Goal: Transaction & Acquisition: Purchase product/service

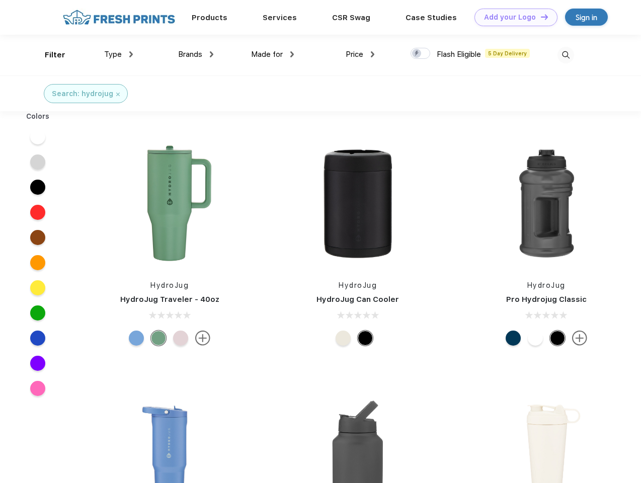
scroll to position [1, 0]
click at [513, 17] on link "Add your Logo Design Tool" at bounding box center [516, 18] width 83 height 18
click at [48, 55] on div "Filter" at bounding box center [55, 55] width 21 height 12
click at [119, 54] on span "Type" at bounding box center [113, 54] width 18 height 9
click at [196, 54] on span "Brands" at bounding box center [190, 54] width 24 height 9
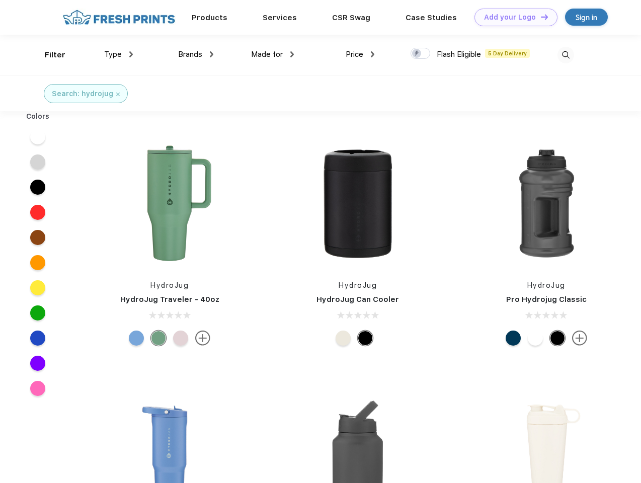
click at [273, 54] on span "Made for" at bounding box center [267, 54] width 32 height 9
click at [360, 54] on span "Price" at bounding box center [355, 54] width 18 height 9
click at [421, 54] on div at bounding box center [421, 53] width 20 height 11
click at [417, 54] on input "checkbox" at bounding box center [414, 50] width 7 height 7
click at [566, 55] on img at bounding box center [566, 55] width 17 height 17
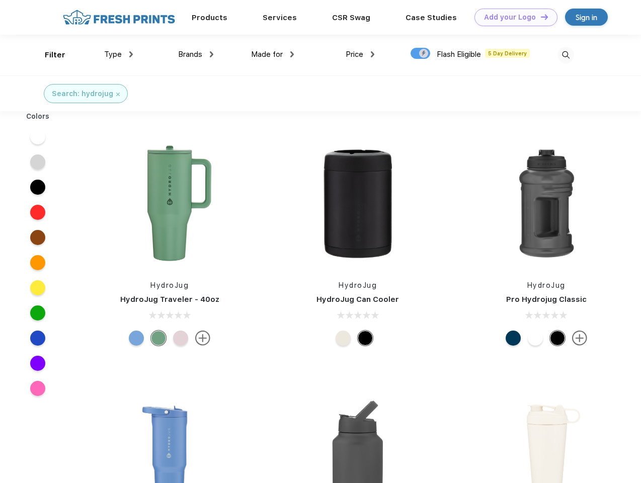
click at [38, 137] on div at bounding box center [38, 136] width 39 height 25
click at [38, 162] on div at bounding box center [38, 162] width 39 height 25
